Goal: Information Seeking & Learning: Learn about a topic

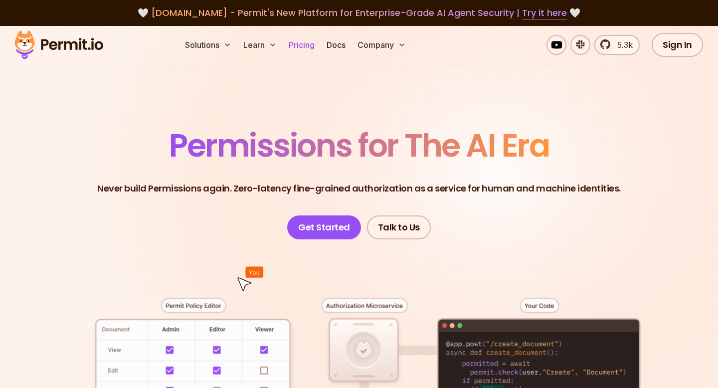
click at [303, 50] on link "Pricing" at bounding box center [302, 45] width 34 height 20
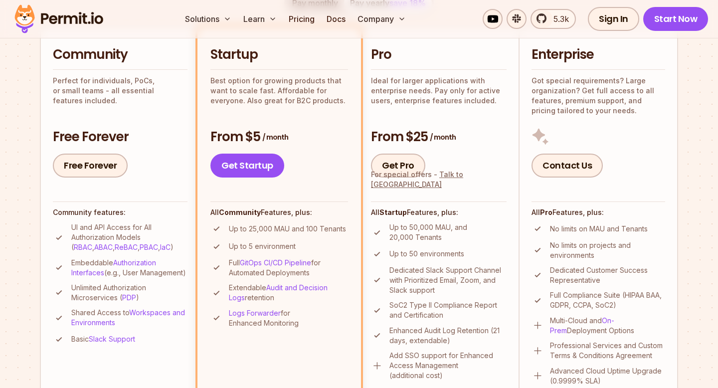
scroll to position [242, 0]
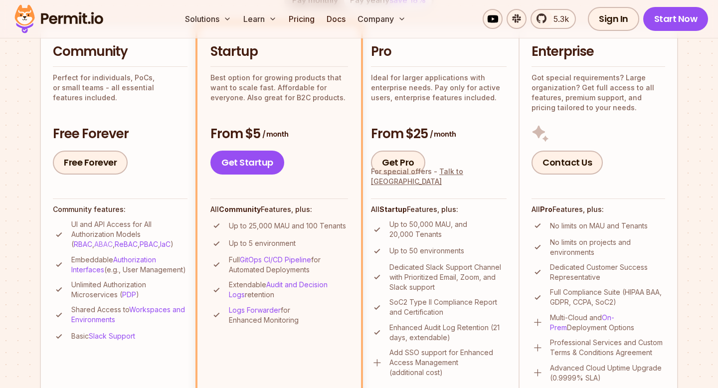
click at [94, 243] on link "ABAC" at bounding box center [103, 244] width 18 height 8
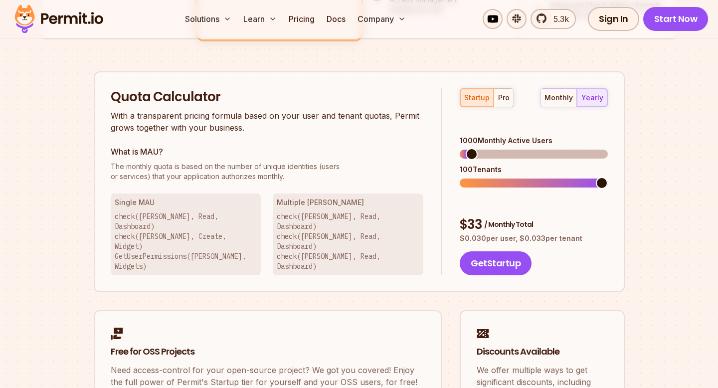
scroll to position [606, 0]
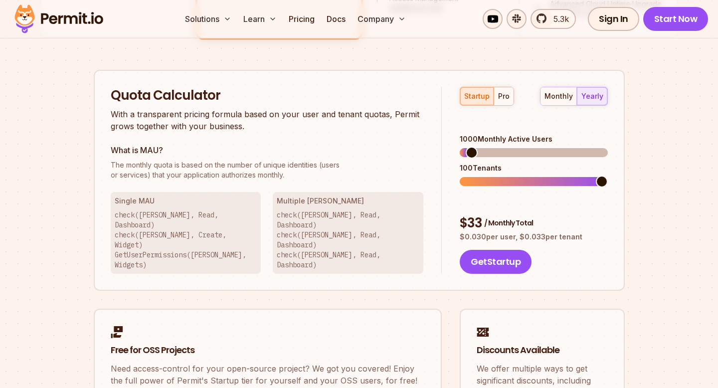
click at [215, 220] on p "check([PERSON_NAME], Read, Dashboard) check([PERSON_NAME], Create, Widget) GetU…" at bounding box center [186, 240] width 143 height 60
click at [215, 214] on p "check([PERSON_NAME], Read, Dashboard) check([PERSON_NAME], Create, Widget) GetU…" at bounding box center [186, 240] width 143 height 60
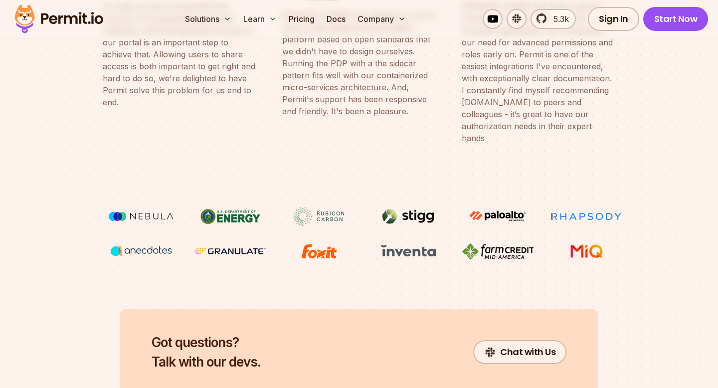
scroll to position [4176, 0]
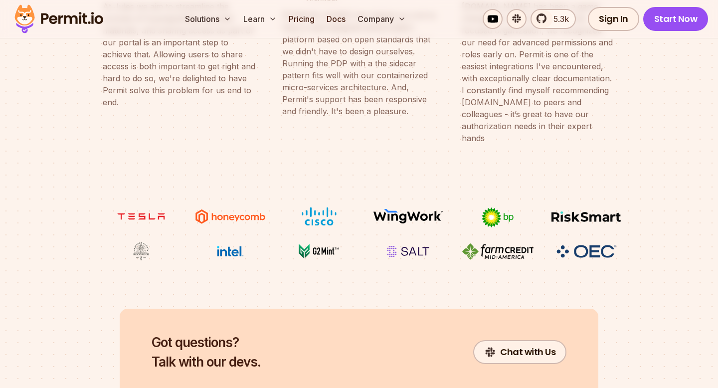
click at [331, 227] on div "[PERSON_NAME] Granulate Founder & CTO At Granulate we optimize our customers’ m…" at bounding box center [359, 35] width 574 height 818
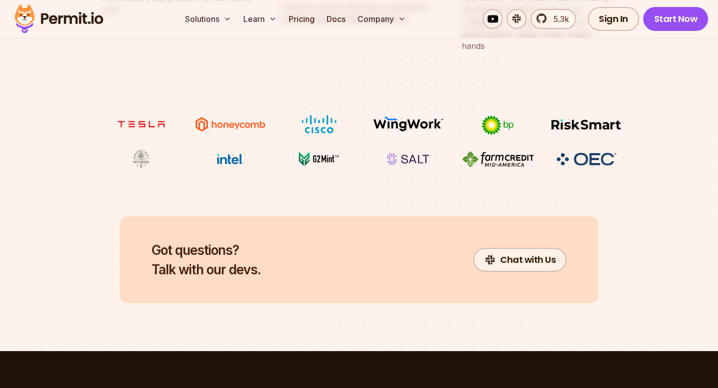
scroll to position [4431, 0]
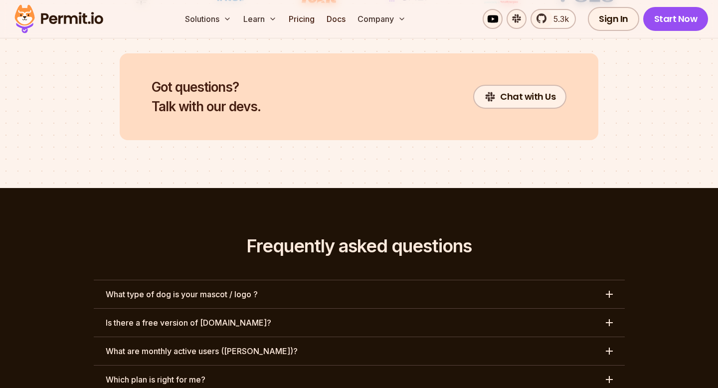
click at [321, 309] on button "Is there a free version of [DOMAIN_NAME]?" at bounding box center [359, 323] width 531 height 28
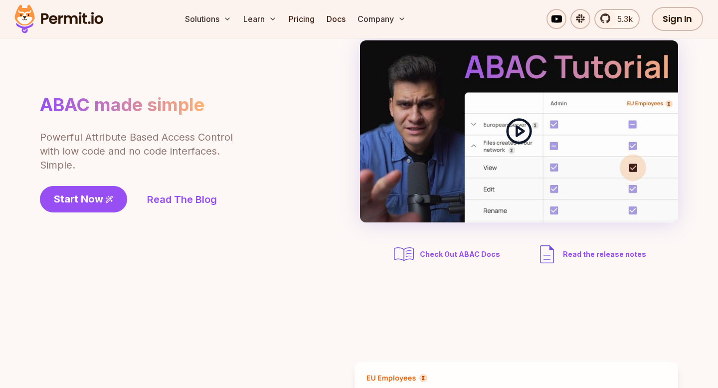
scroll to position [95, 0]
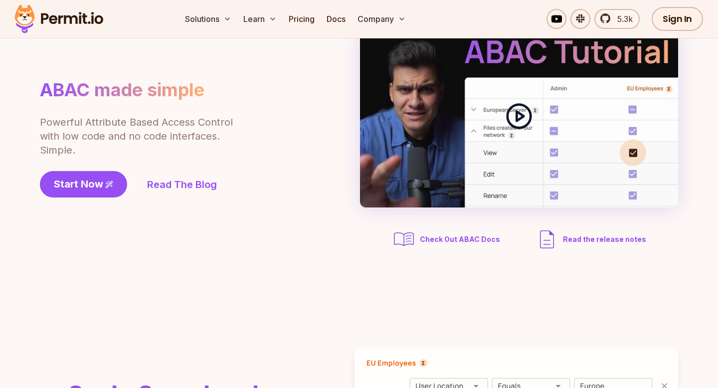
click at [524, 102] on icon at bounding box center [519, 116] width 28 height 28
